Goal: Task Accomplishment & Management: Manage account settings

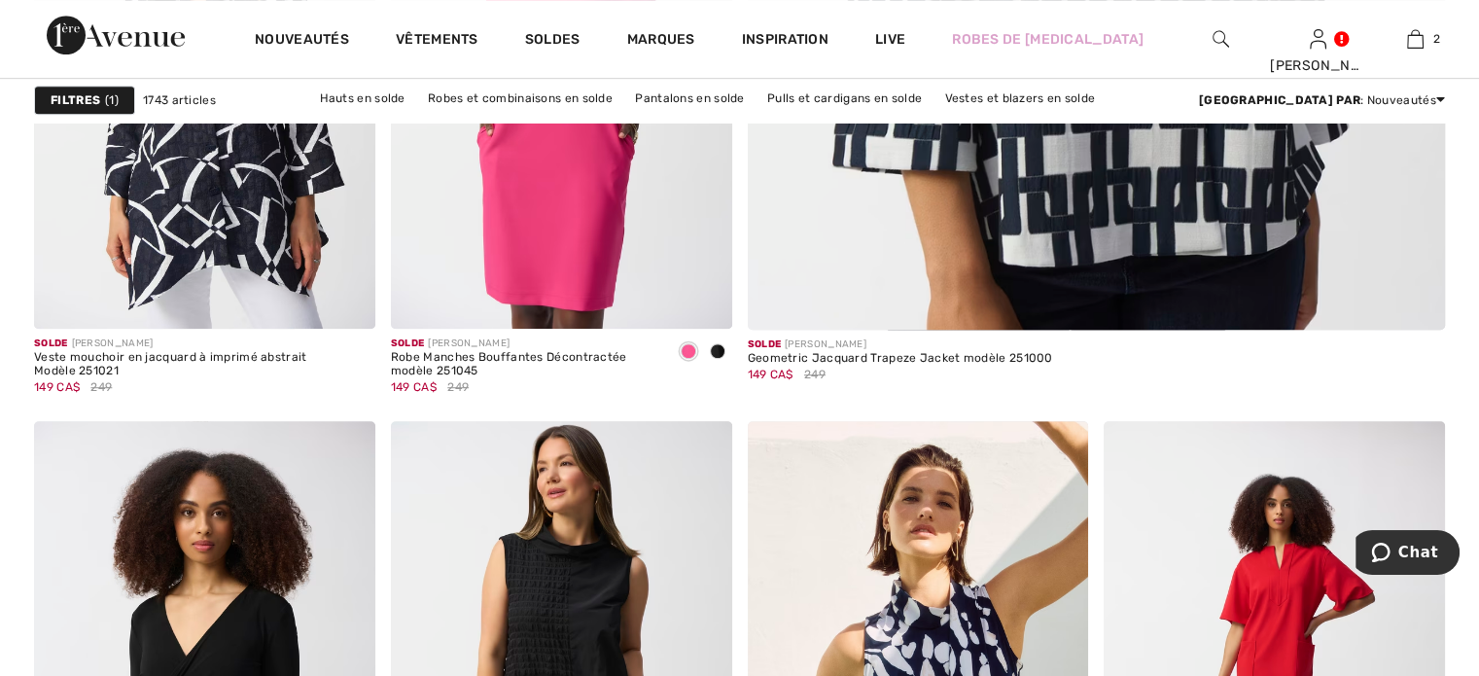
scroll to position [875, 0]
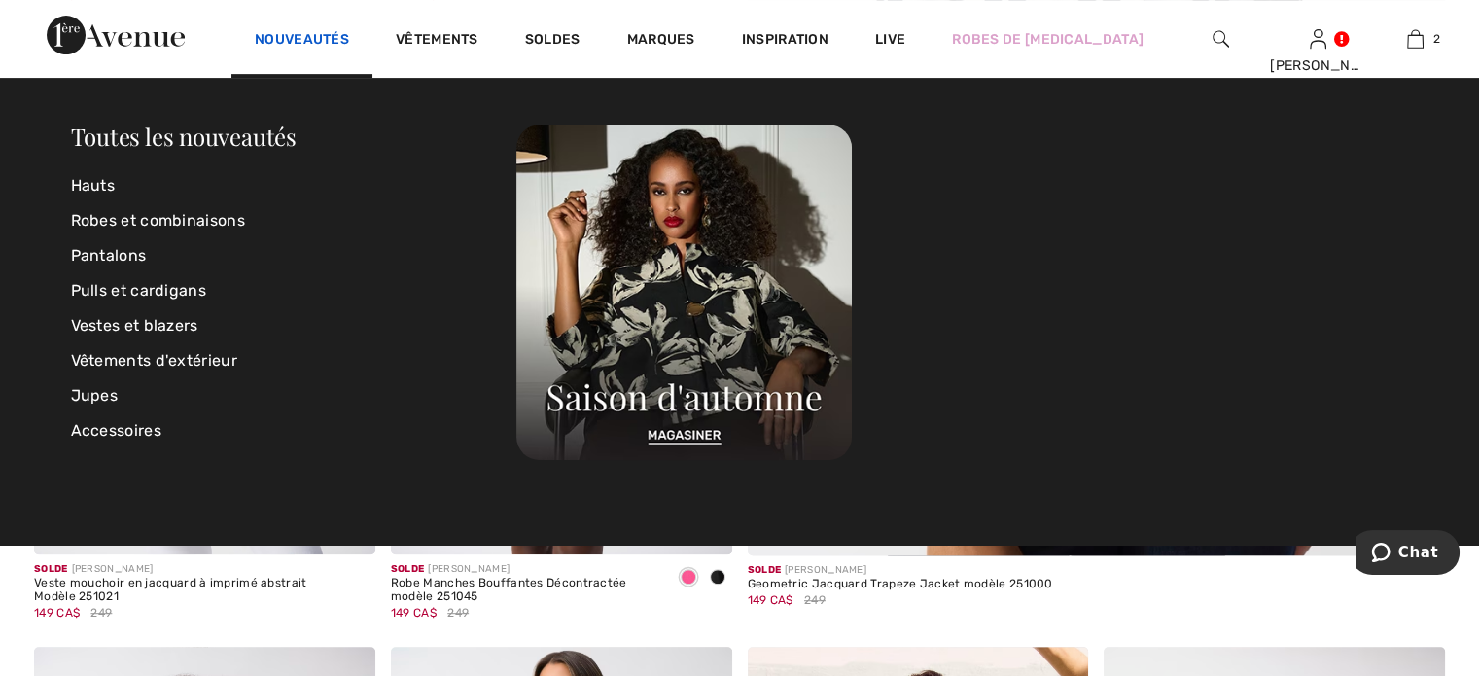
click at [255, 38] on link "Nouveautés" at bounding box center [302, 41] width 94 height 20
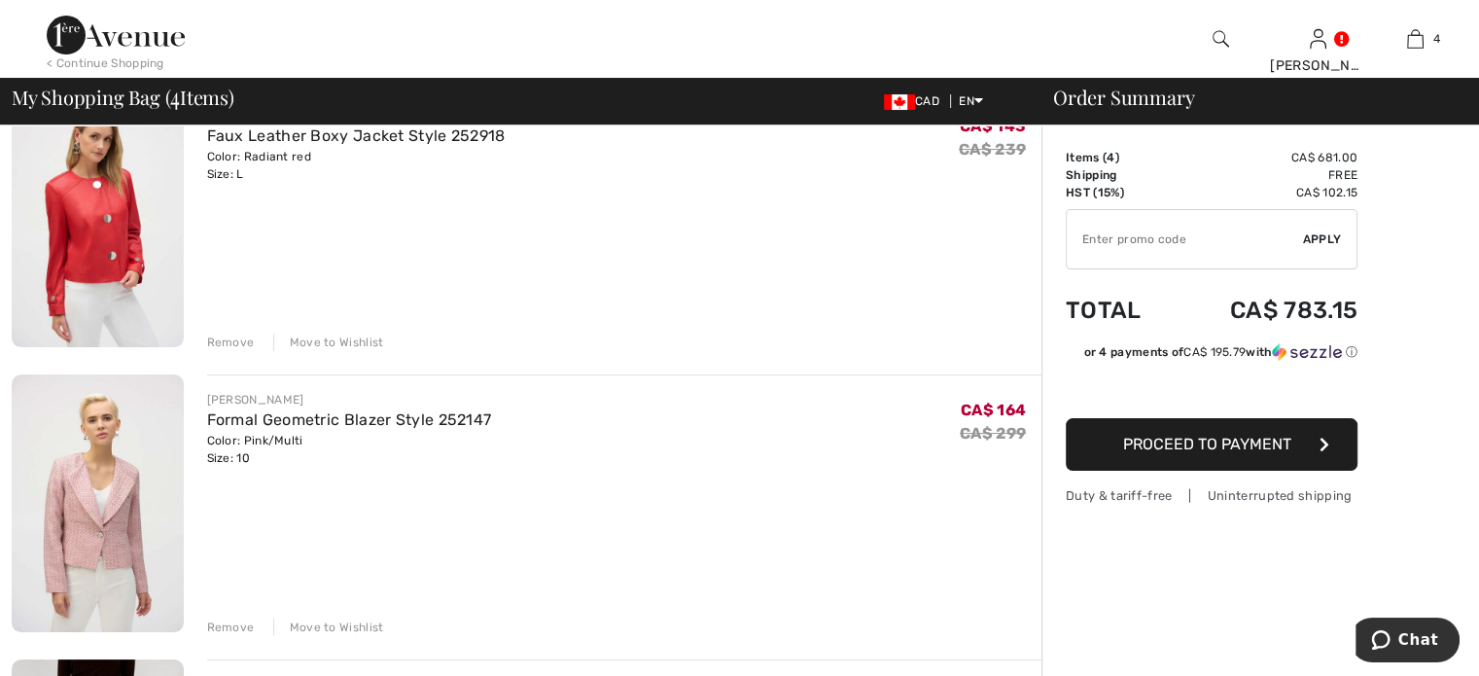
click at [241, 351] on div "Remove" at bounding box center [231, 343] width 48 height 18
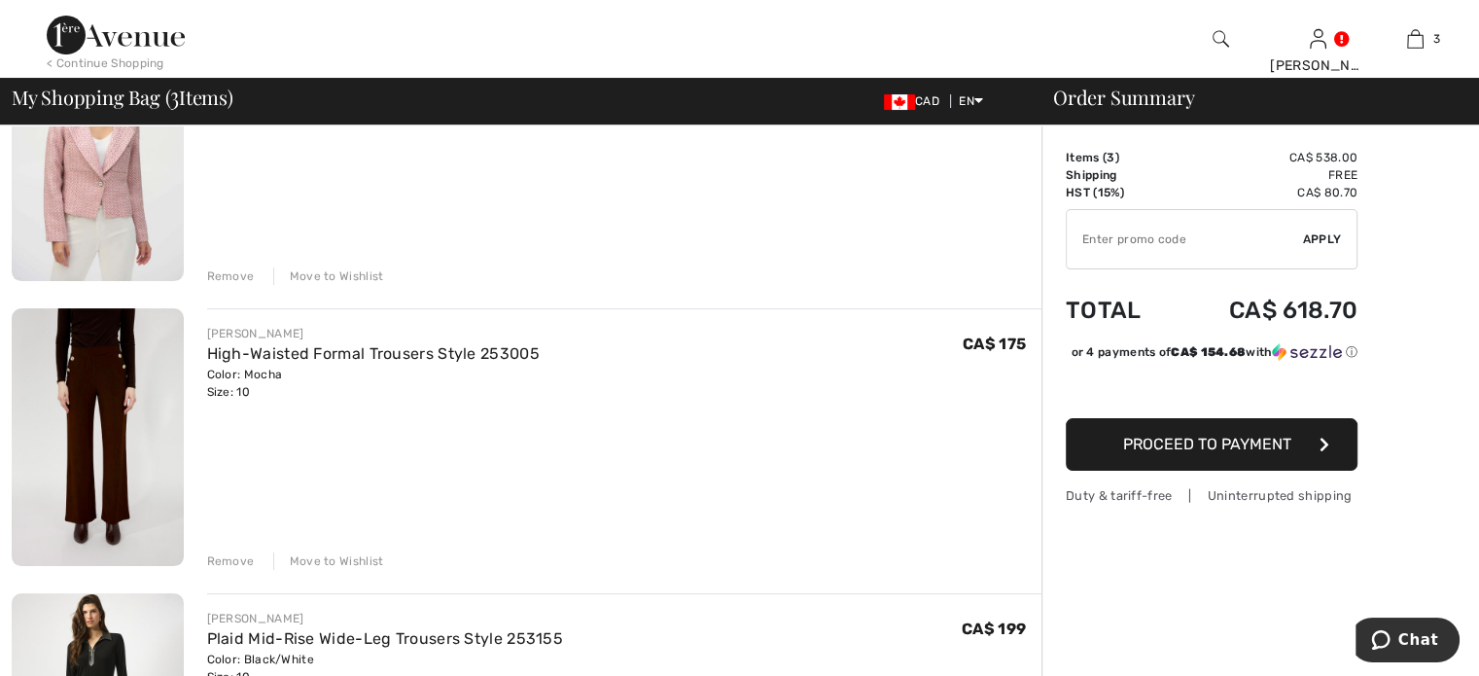
scroll to position [389, 0]
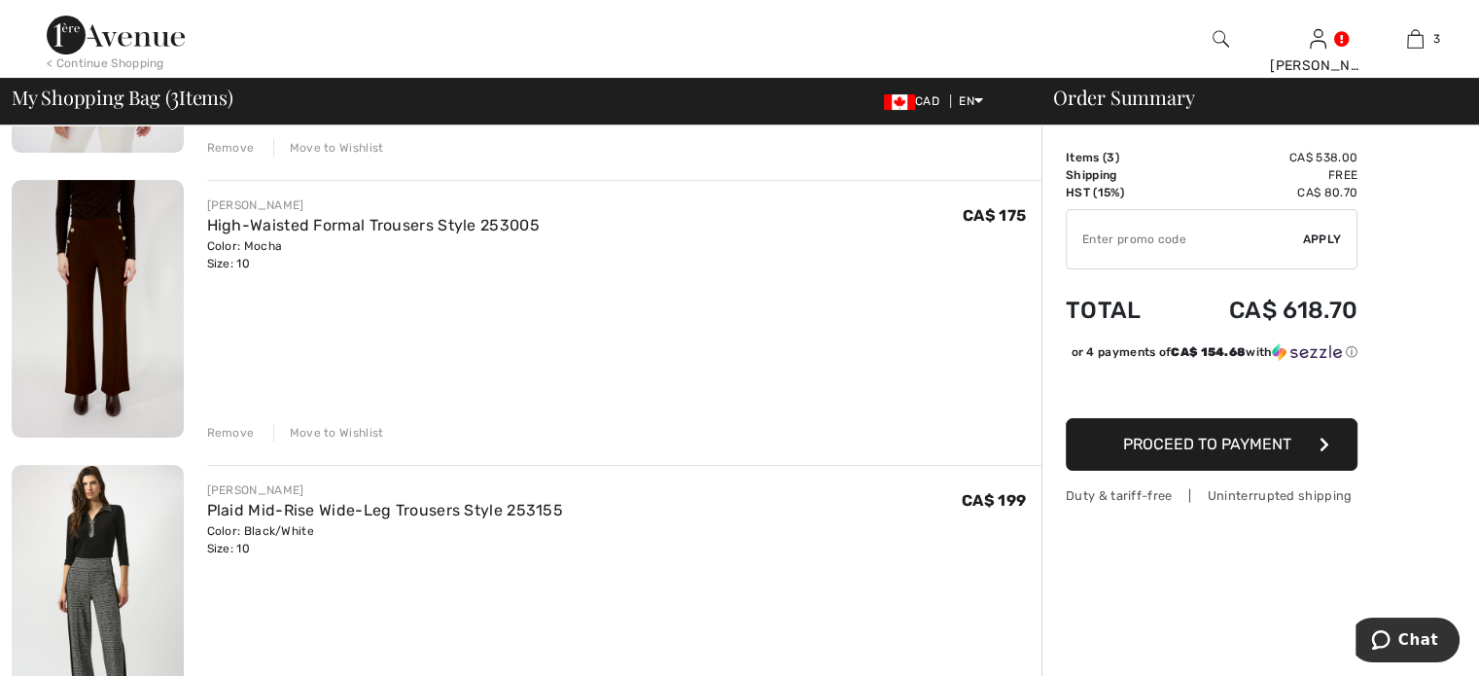
click at [255, 442] on div "Remove" at bounding box center [231, 433] width 48 height 18
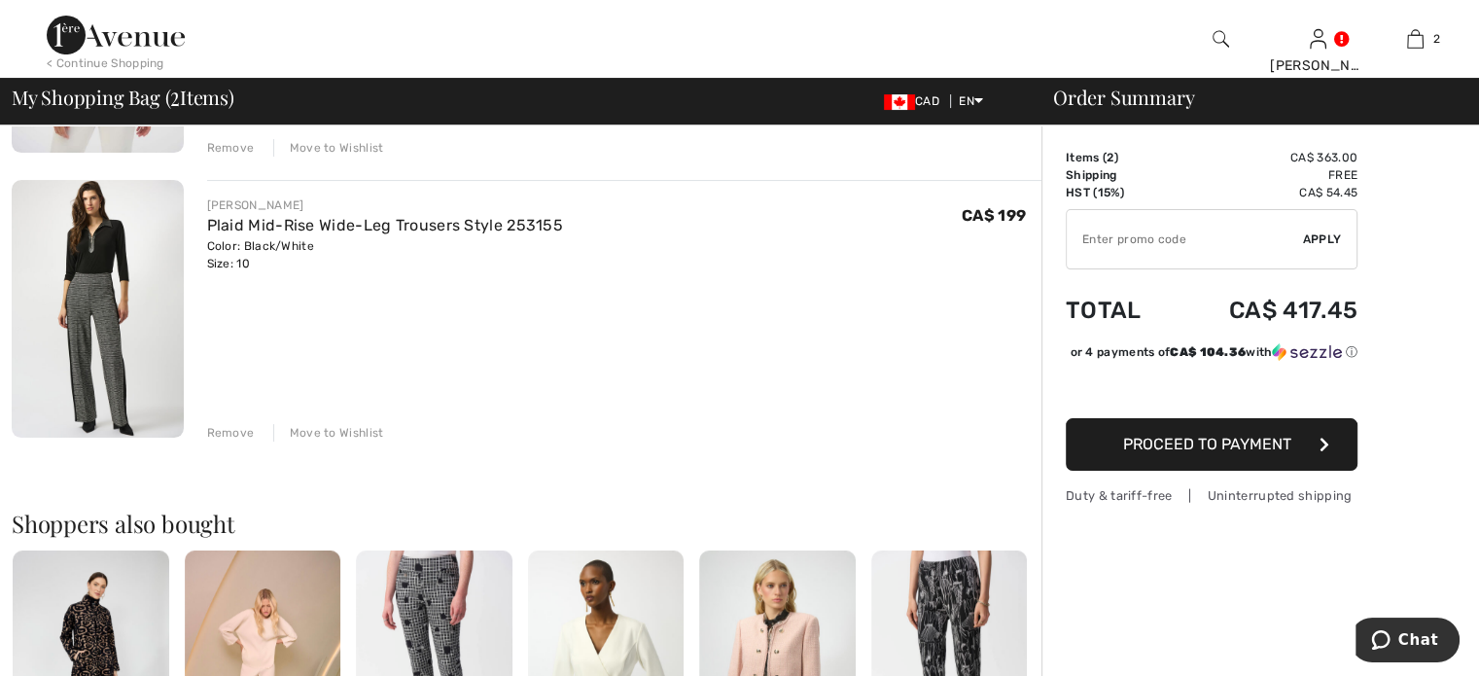
click at [242, 442] on div "Remove" at bounding box center [231, 433] width 48 height 18
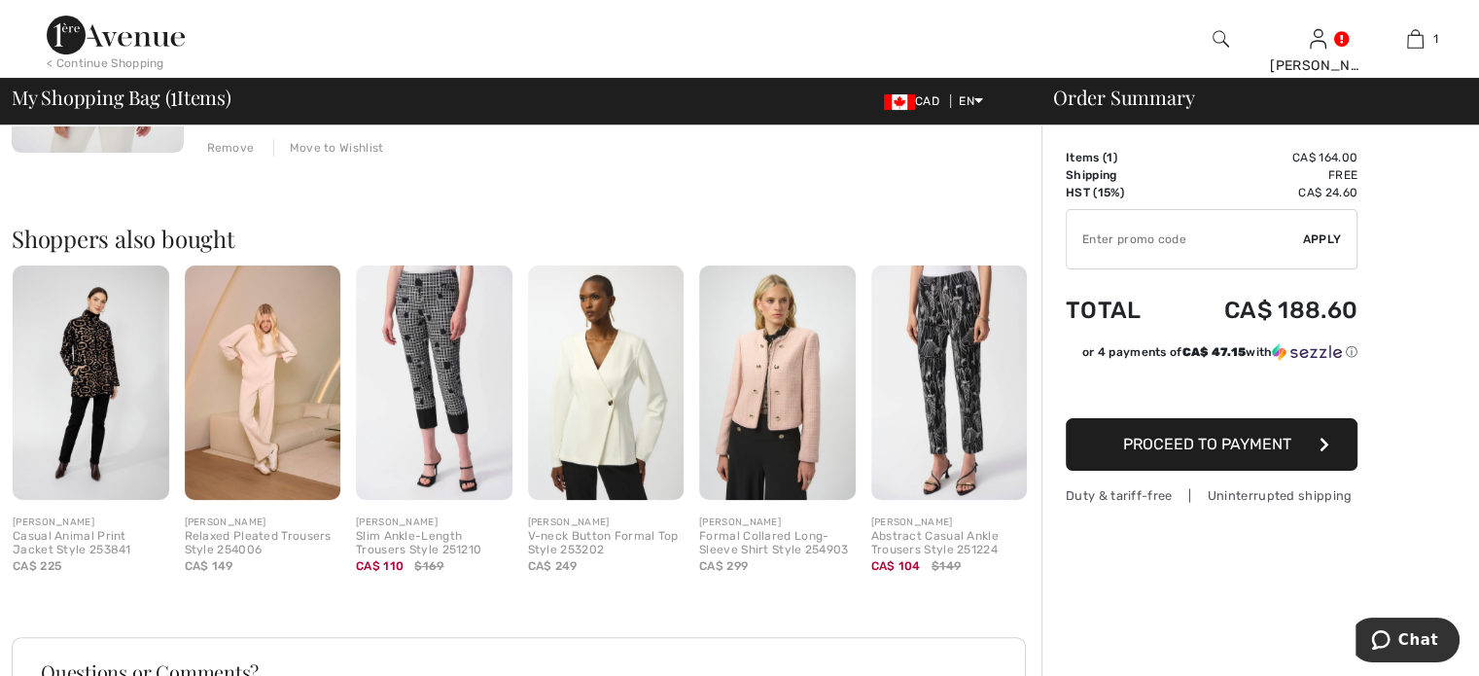
scroll to position [0, 0]
